Goal: Task Accomplishment & Management: Manage account settings

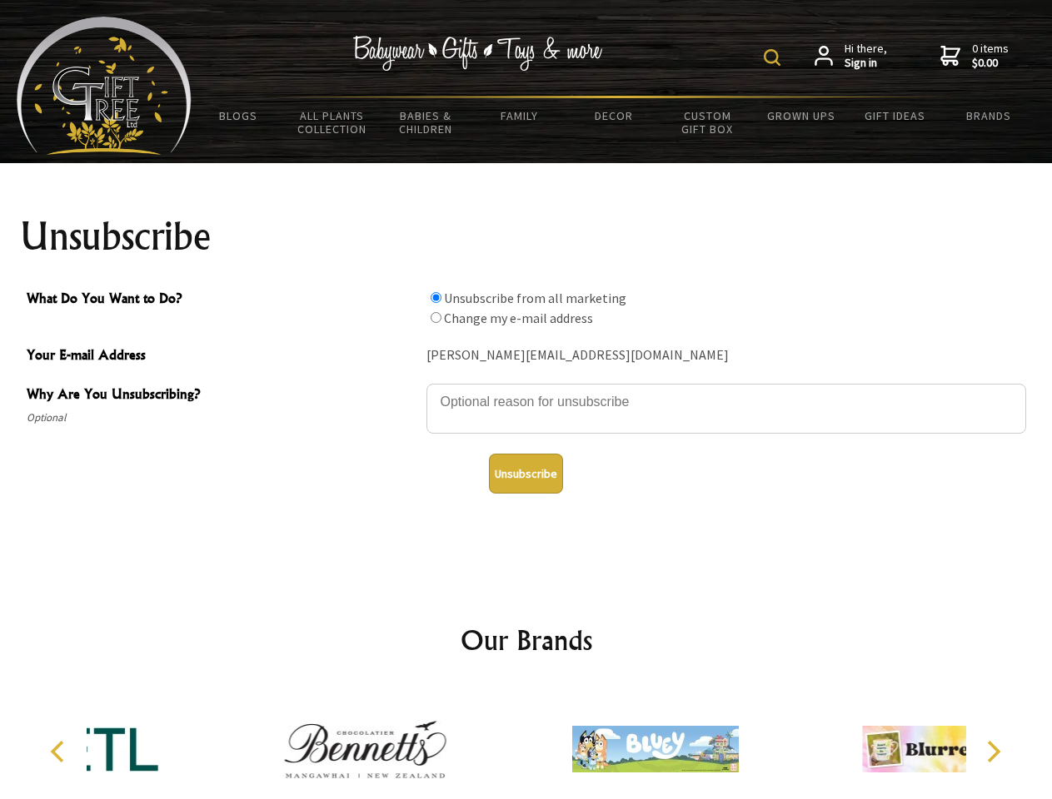
click at [774, 57] on img at bounding box center [772, 57] width 17 height 17
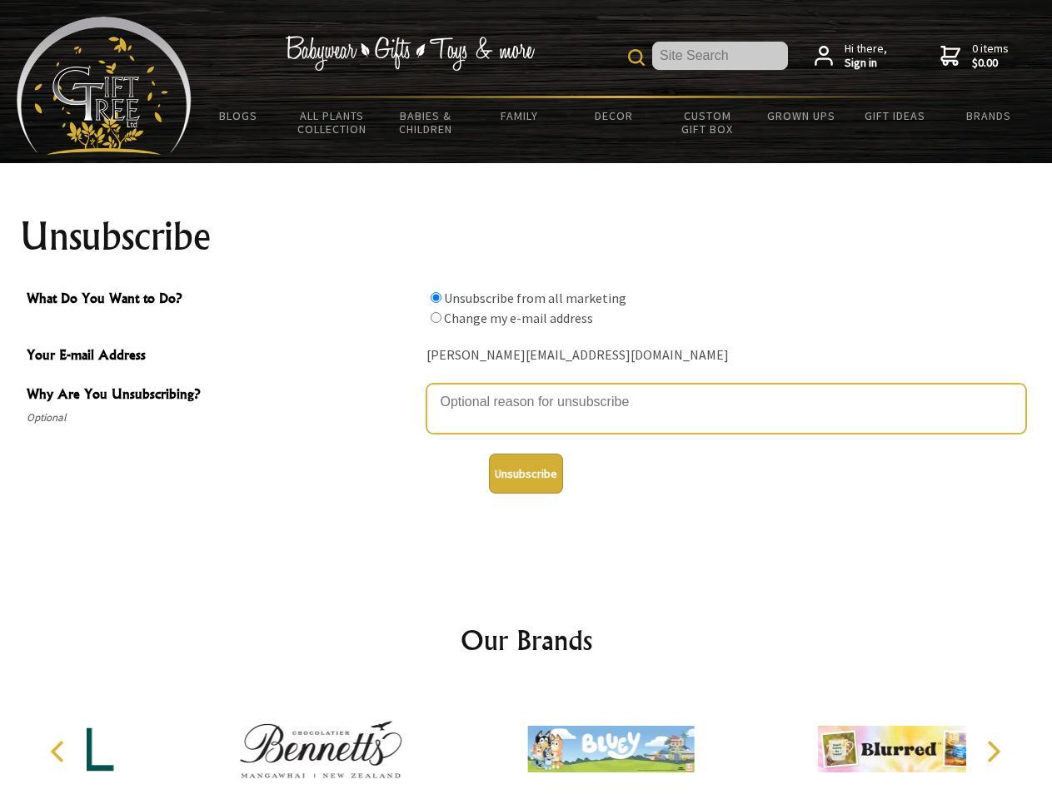
click at [526, 390] on textarea "Why Are You Unsubscribing?" at bounding box center [726, 409] width 600 height 50
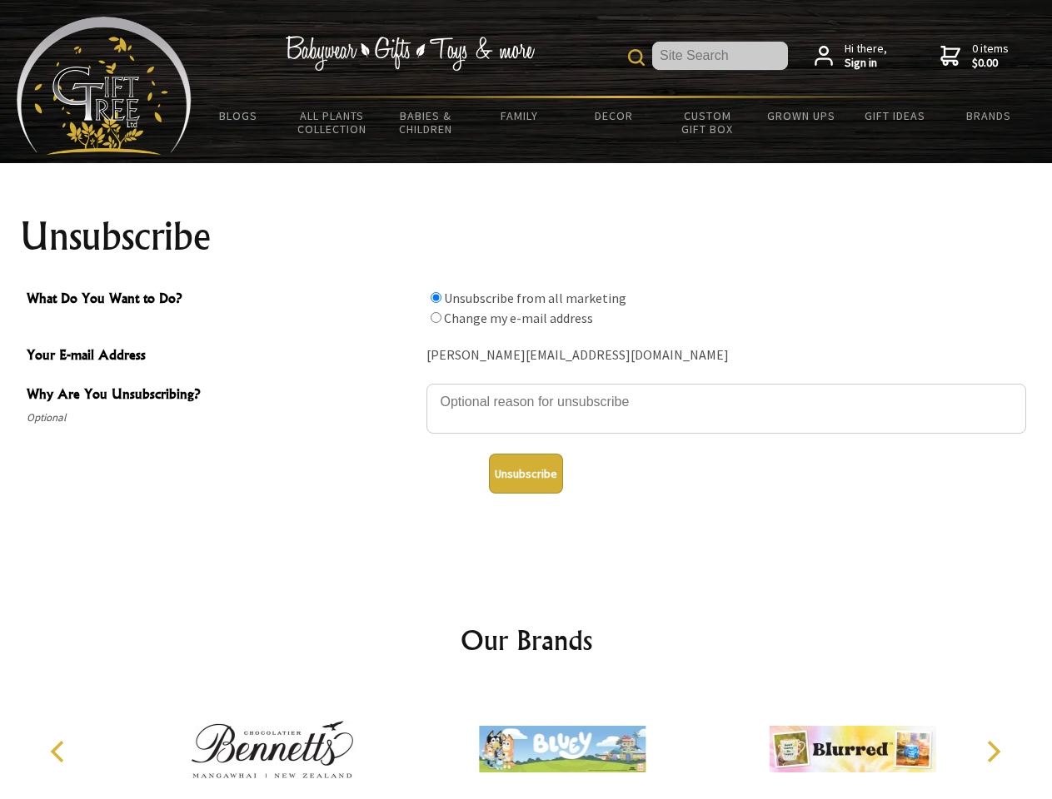
click at [436, 297] on input "What Do You Want to Do?" at bounding box center [436, 297] width 11 height 11
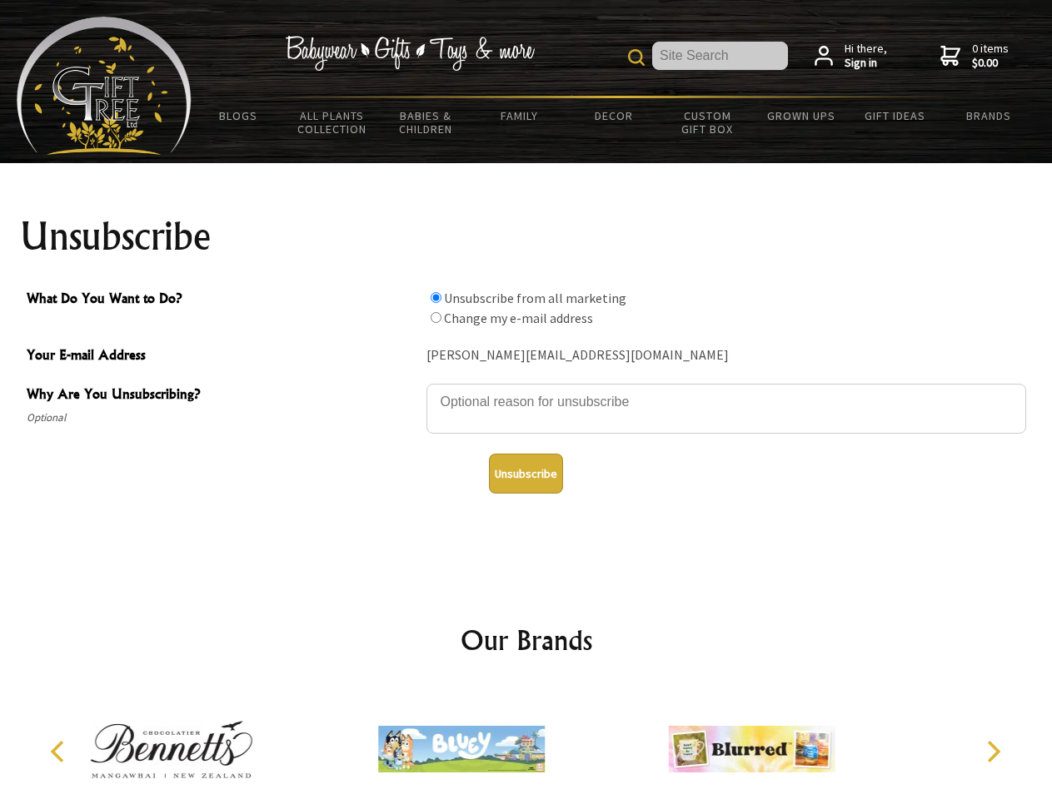
click at [436, 317] on input "What Do You Want to Do?" at bounding box center [436, 317] width 11 height 11
radio input "true"
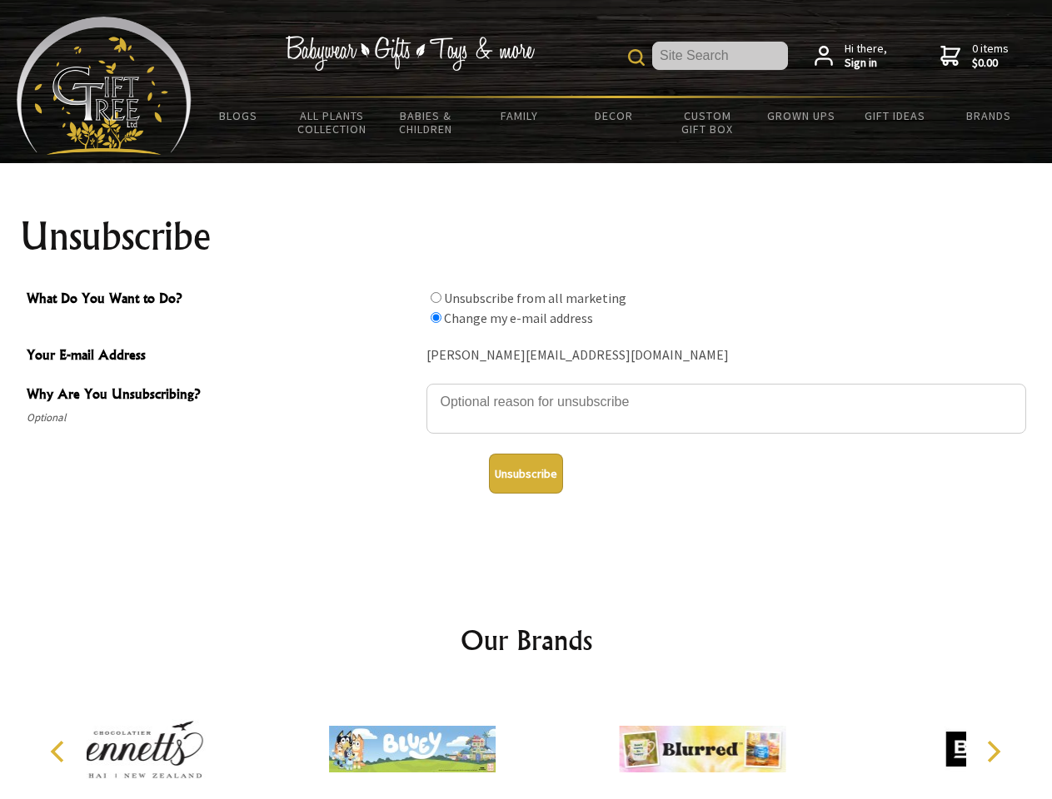
click at [525, 474] on button "Unsubscribe" at bounding box center [526, 474] width 74 height 40
click at [557, 743] on div at bounding box center [702, 752] width 290 height 130
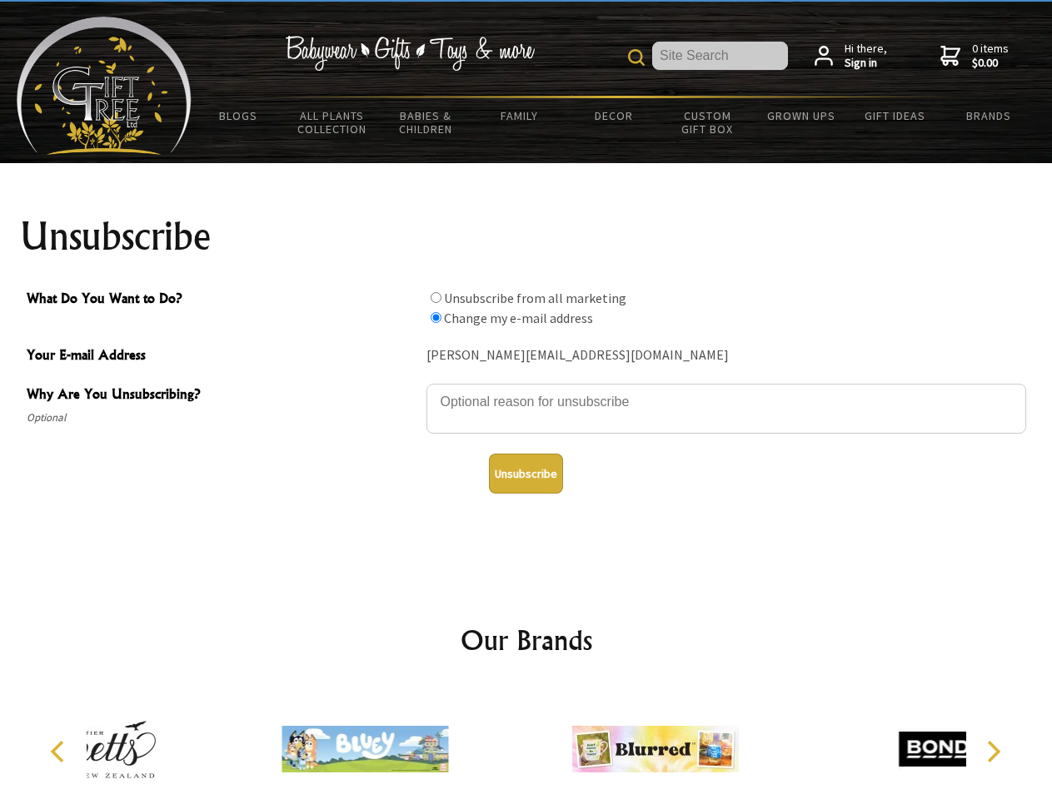
click at [60, 752] on icon "Previous" at bounding box center [59, 752] width 22 height 22
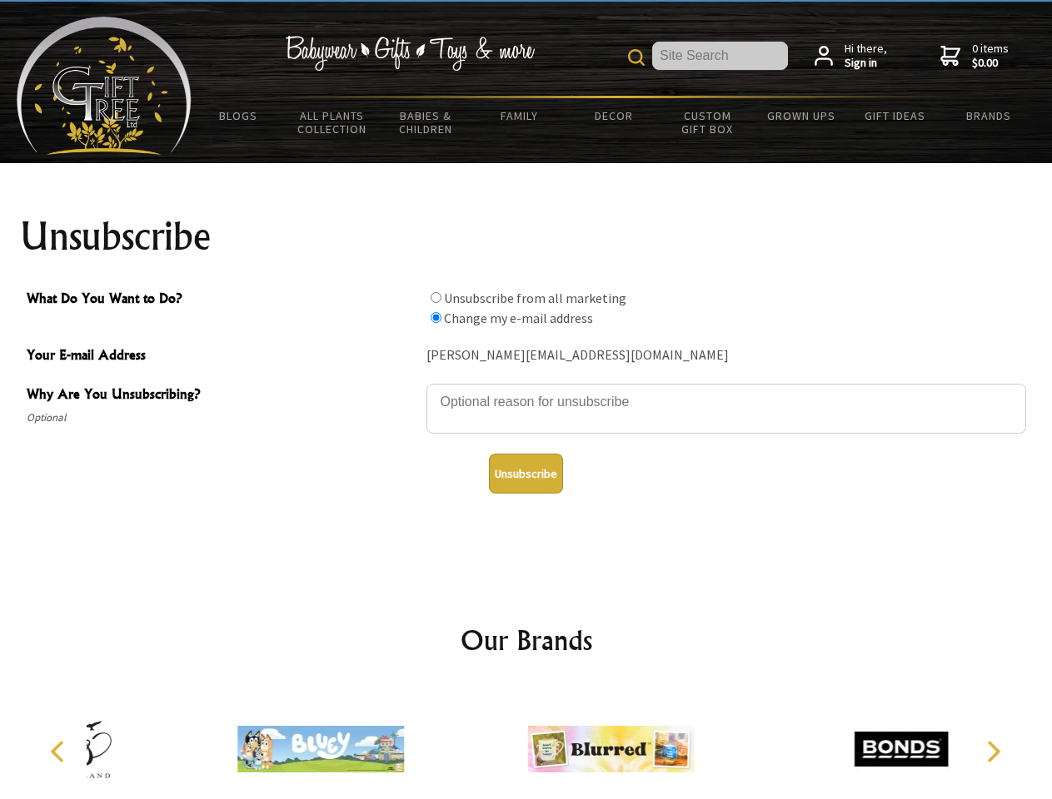
click at [993, 752] on icon "Next" at bounding box center [992, 752] width 22 height 22
